Goal: Task Accomplishment & Management: Use online tool/utility

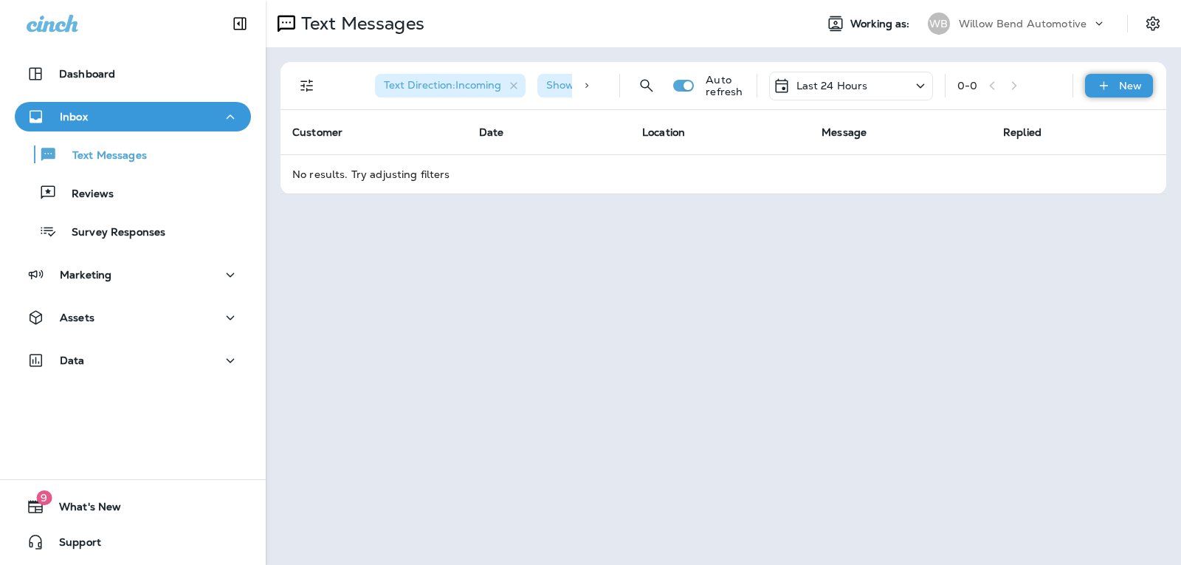
click at [1129, 87] on p "New" at bounding box center [1130, 86] width 23 height 12
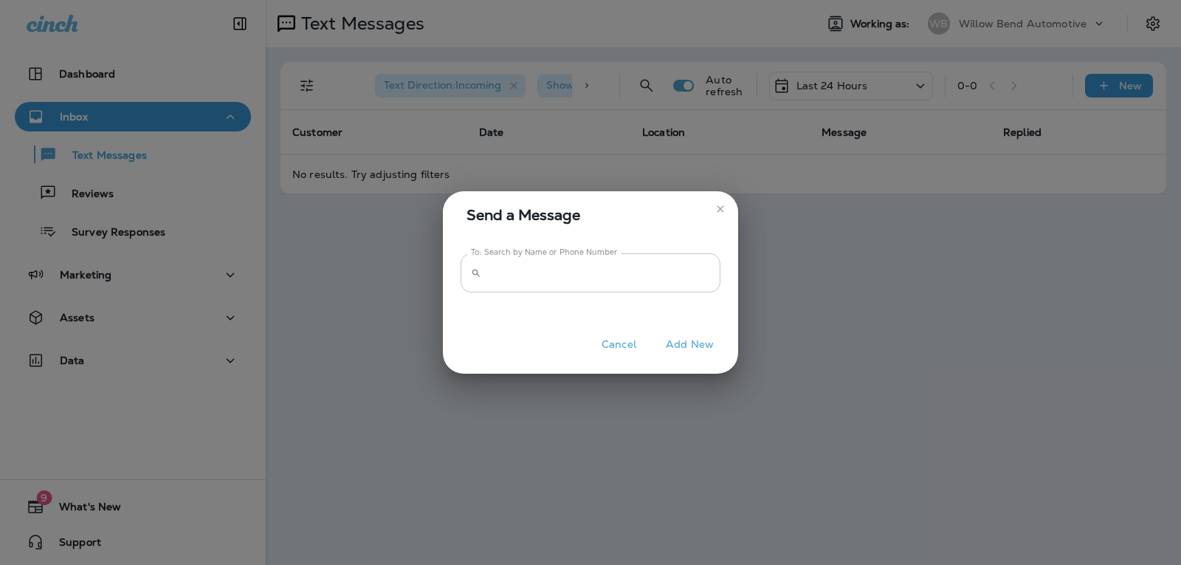
click at [696, 267] on input "To: Search by Name or Phone Number" at bounding box center [603, 272] width 233 height 39
type input "*"
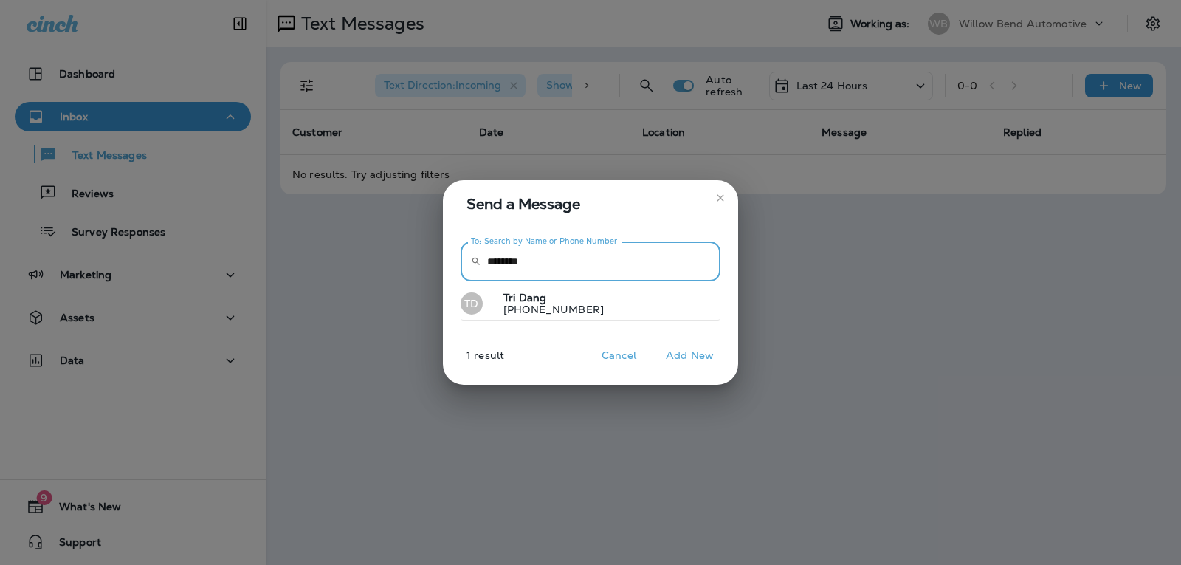
type input "********"
click at [627, 317] on button "TD Tri Dang [PHONE_NUMBER]" at bounding box center [591, 304] width 260 height 34
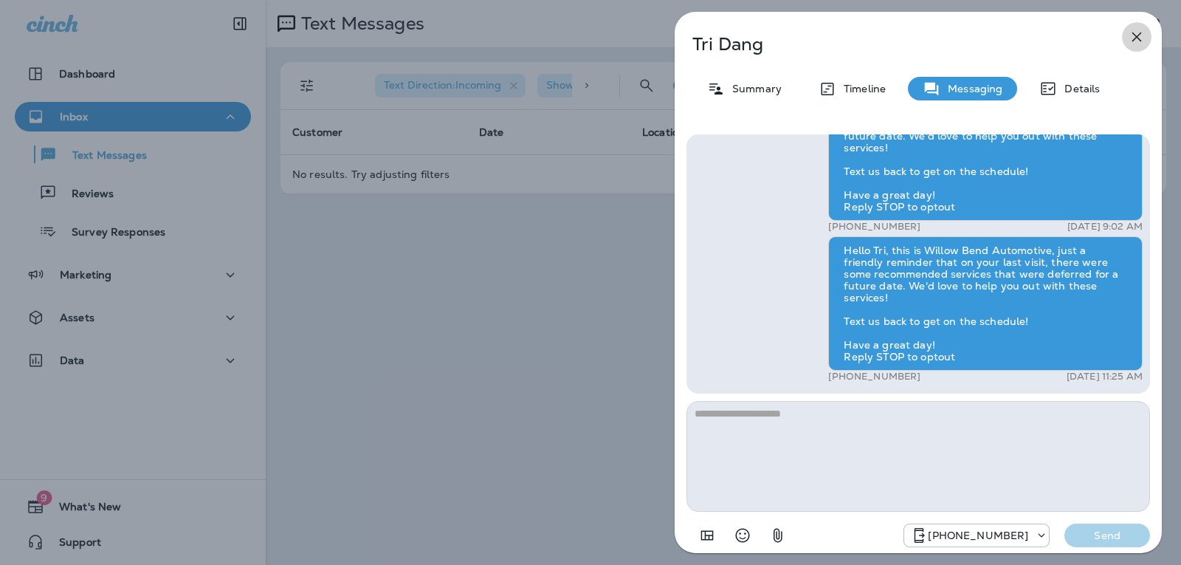
click at [1143, 36] on icon "button" at bounding box center [1137, 37] width 18 height 18
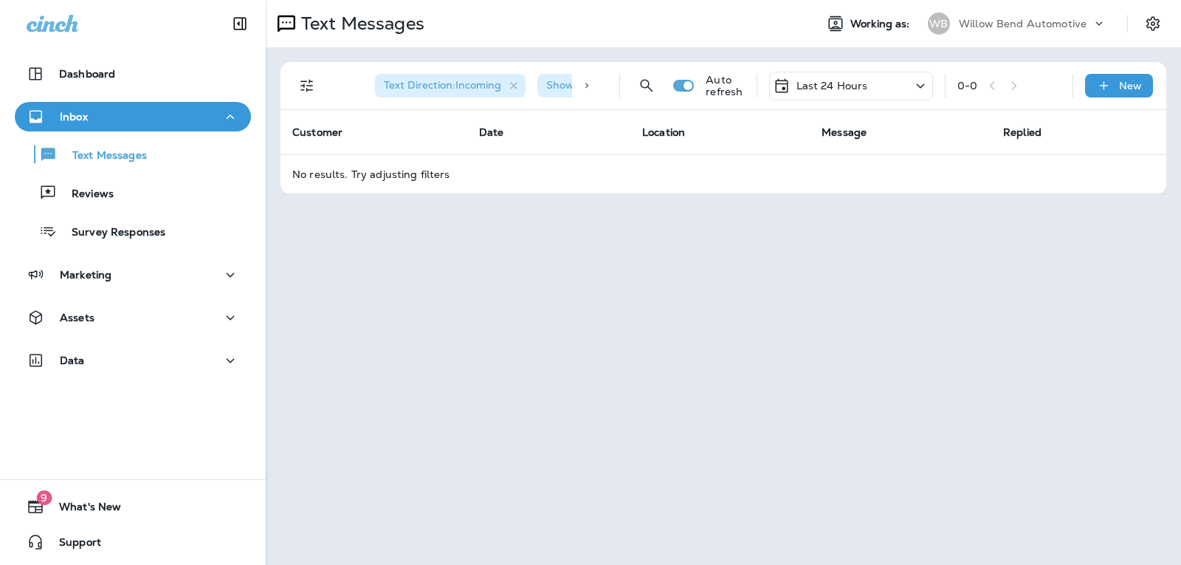
click at [790, 89] on icon at bounding box center [782, 86] width 18 height 18
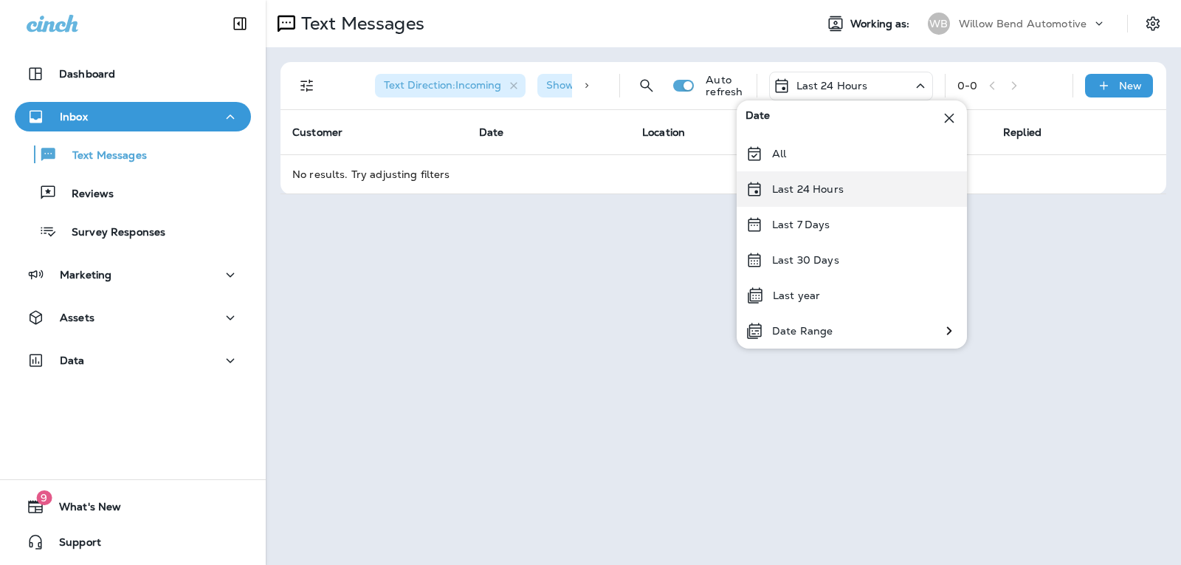
click at [813, 196] on div "Last 24 Hours" at bounding box center [852, 188] width 230 height 35
